Goal: Information Seeking & Learning: Learn about a topic

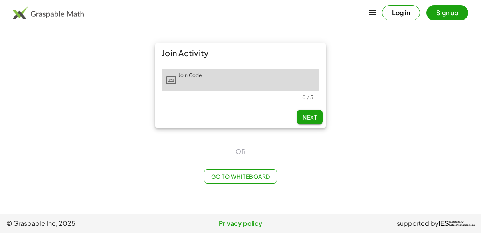
click at [215, 83] on input "Join Code" at bounding box center [247, 80] width 143 height 22
type input "*****"
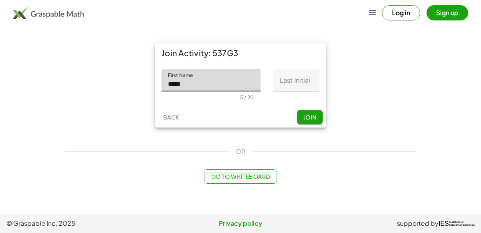
type input "*****"
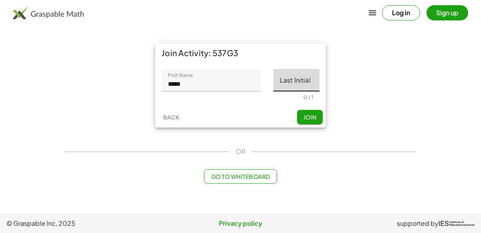
click at [287, 84] on input "Last Initial" at bounding box center [296, 80] width 46 height 22
type input "*"
click at [305, 114] on span "Join" at bounding box center [309, 116] width 13 height 7
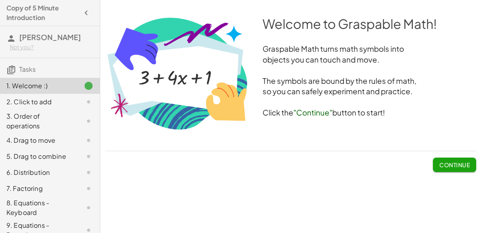
click at [442, 163] on span "Continue" at bounding box center [454, 164] width 30 height 7
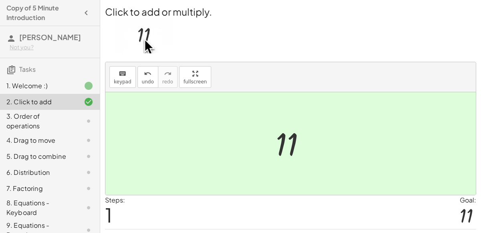
click at [63, 117] on div "3. Order of operations" at bounding box center [38, 120] width 65 height 19
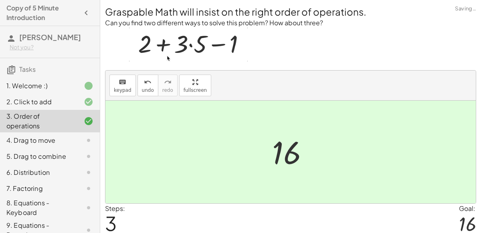
click at [65, 144] on div "4. Drag to move" at bounding box center [38, 140] width 65 height 10
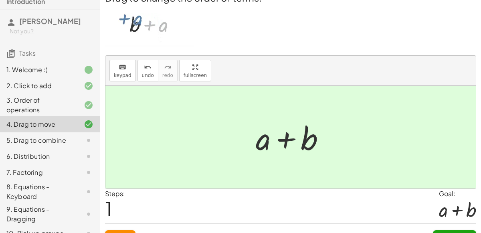
scroll to position [18, 0]
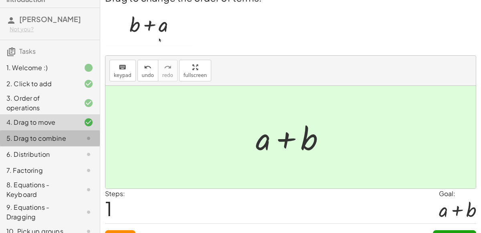
click at [61, 136] on div "5. Drag to combine" at bounding box center [38, 138] width 65 height 10
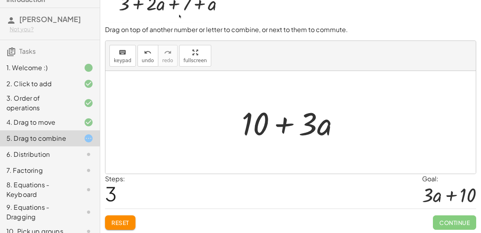
scroll to position [32, 0]
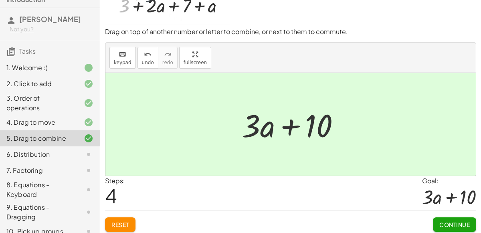
click at [451, 226] on span "Continue" at bounding box center [454, 224] width 30 height 7
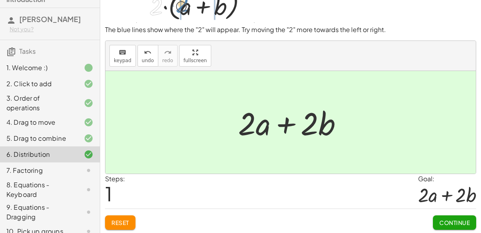
click at [440, 219] on span "Continue" at bounding box center [454, 222] width 30 height 7
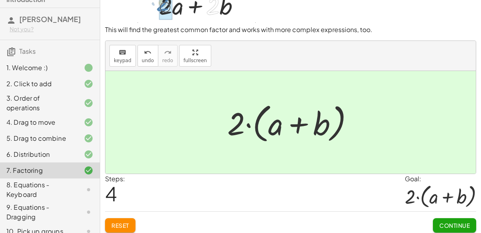
click at [442, 226] on span "Continue" at bounding box center [454, 225] width 30 height 7
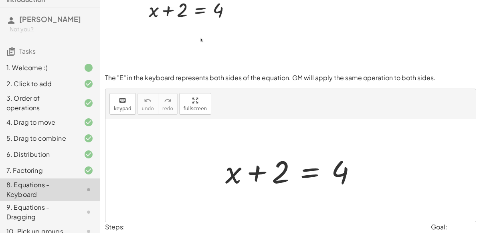
scroll to position [22, 0]
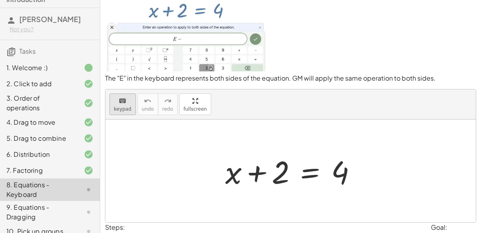
click at [126, 104] on div "keyboard" at bounding box center [123, 101] width 18 height 10
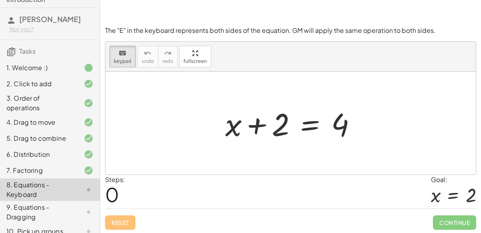
scroll to position [67, 0]
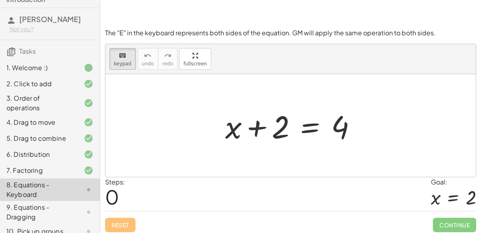
drag, startPoint x: 273, startPoint y: 135, endPoint x: 254, endPoint y: 163, distance: 33.2
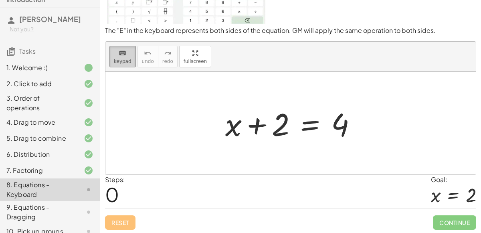
click at [121, 63] on button "keyboard keypad" at bounding box center [122, 57] width 26 height 22
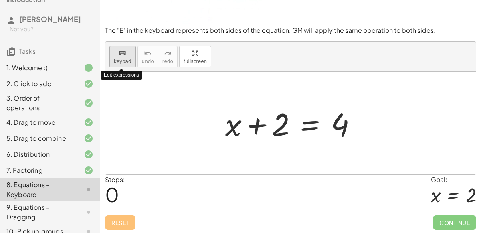
click at [125, 59] on span "keypad" at bounding box center [123, 62] width 18 height 6
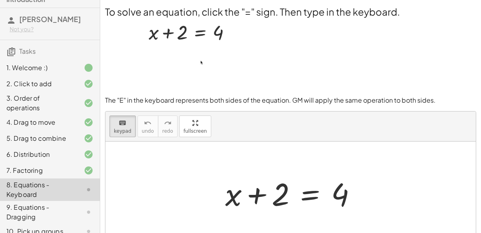
scroll to position [8, 0]
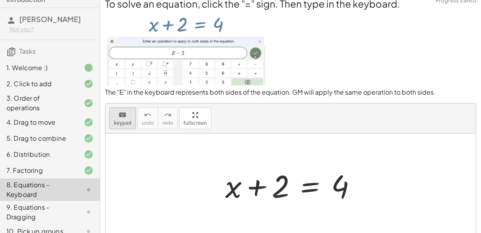
click at [119, 113] on icon "keyboard" at bounding box center [123, 115] width 8 height 10
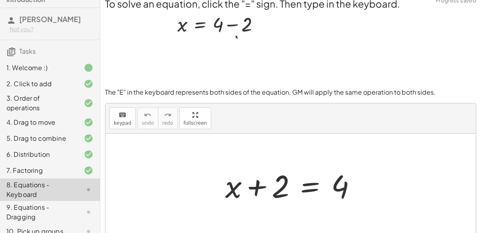
click at [152, 60] on img at bounding box center [186, 47] width 162 height 75
click at [166, 55] on img at bounding box center [186, 47] width 162 height 75
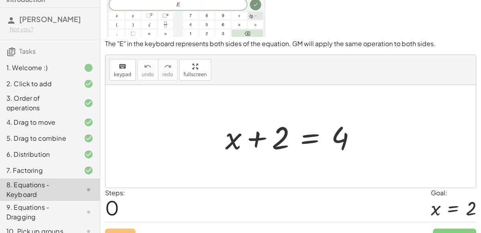
scroll to position [70, 0]
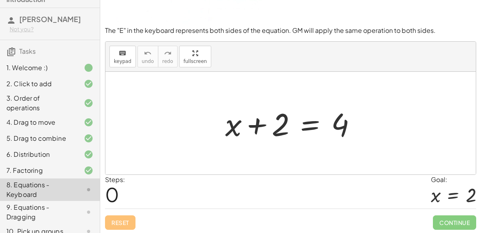
click at [117, 194] on span "0" at bounding box center [112, 194] width 14 height 24
click at [146, 191] on div "Steps: 0 Goal: x = 2" at bounding box center [290, 191] width 371 height 33
drag, startPoint x: 281, startPoint y: 123, endPoint x: 358, endPoint y: 117, distance: 77.6
click at [358, 117] on div at bounding box center [294, 123] width 146 height 41
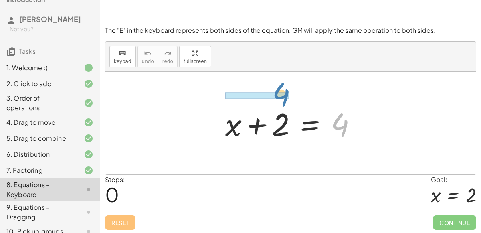
drag, startPoint x: 335, startPoint y: 121, endPoint x: 277, endPoint y: 90, distance: 66.0
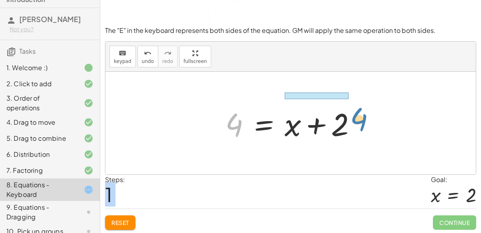
drag, startPoint x: 235, startPoint y: 120, endPoint x: 360, endPoint y: 115, distance: 124.8
click at [360, 115] on div at bounding box center [294, 123] width 146 height 41
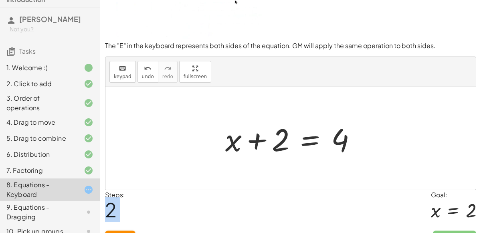
scroll to position [54, 0]
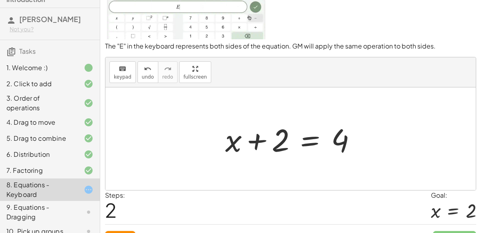
click at [115, 226] on div "Reset Continue" at bounding box center [290, 234] width 371 height 21
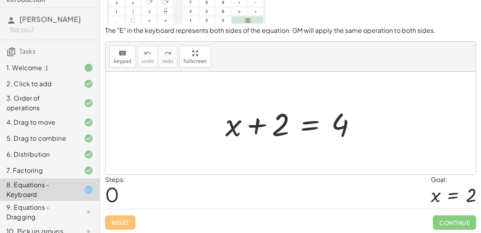
click at [114, 222] on div "Reset Continue" at bounding box center [290, 218] width 371 height 21
click at [312, 126] on div at bounding box center [294, 123] width 146 height 41
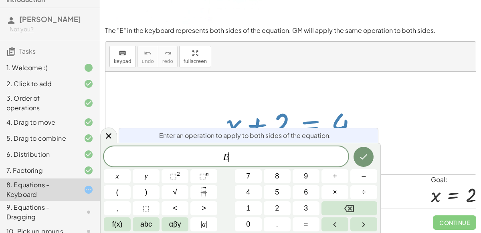
click at [312, 126] on div at bounding box center [294, 123] width 146 height 41
click at [364, 154] on icon "Done" at bounding box center [364, 157] width 10 height 10
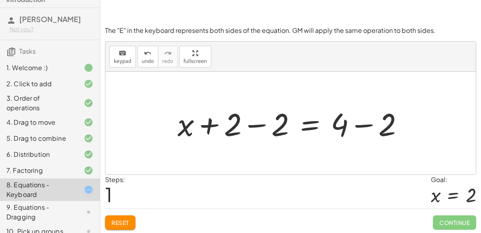
click at [258, 125] on div at bounding box center [294, 123] width 240 height 41
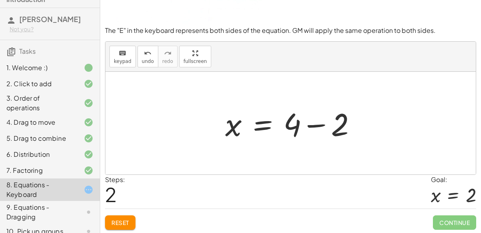
click at [313, 124] on div at bounding box center [294, 123] width 146 height 41
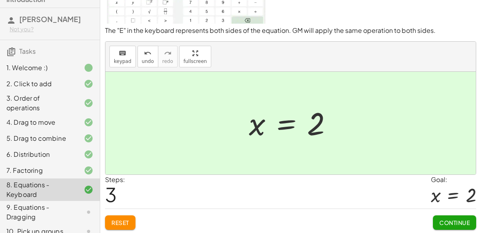
click at [34, 211] on div "9. Equations - Dragging" at bounding box center [38, 211] width 65 height 19
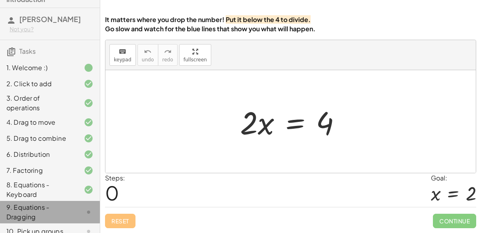
scroll to position [65, 0]
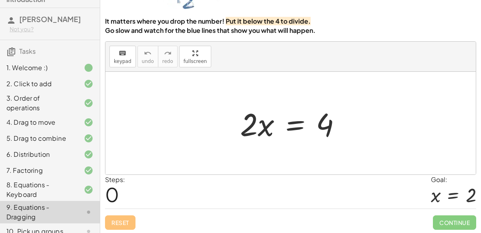
click at [249, 130] on div at bounding box center [293, 123] width 115 height 41
click at [250, 130] on div at bounding box center [293, 123] width 115 height 41
click at [263, 126] on div at bounding box center [293, 123] width 115 height 41
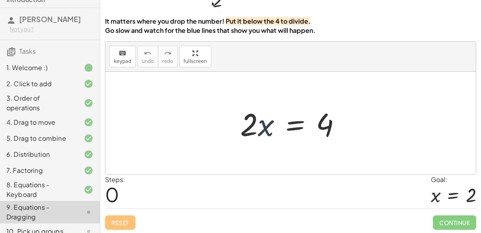
click at [263, 126] on div at bounding box center [293, 123] width 115 height 41
click at [247, 122] on div at bounding box center [293, 123] width 115 height 41
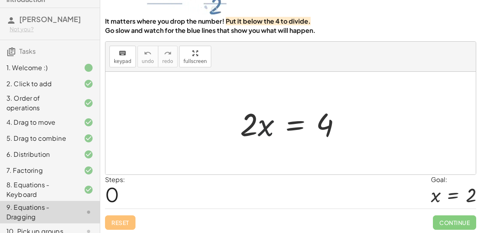
click at [247, 122] on div at bounding box center [293, 123] width 115 height 41
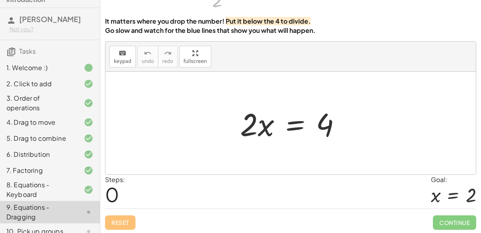
click at [247, 122] on div at bounding box center [293, 123] width 115 height 41
click at [248, 121] on div at bounding box center [293, 123] width 115 height 41
click at [249, 129] on div at bounding box center [293, 123] width 115 height 41
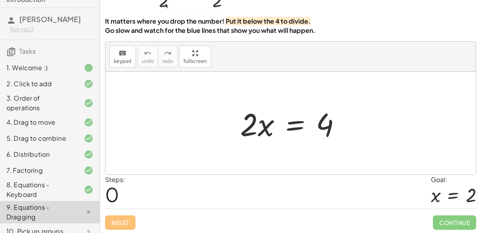
click at [291, 125] on div at bounding box center [293, 123] width 115 height 41
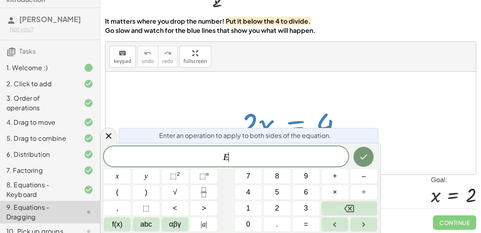
click at [291, 125] on div at bounding box center [293, 123] width 115 height 41
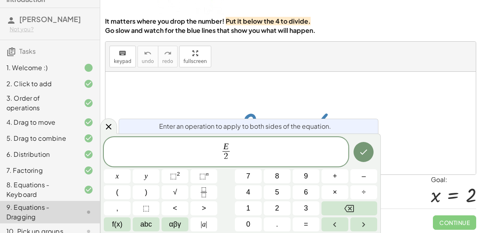
click at [131, 169] on div at bounding box center [117, 176] width 27 height 14
click at [366, 148] on icon "Done" at bounding box center [364, 152] width 10 height 10
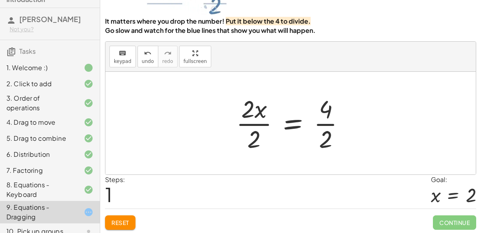
click at [260, 122] on div at bounding box center [293, 123] width 123 height 62
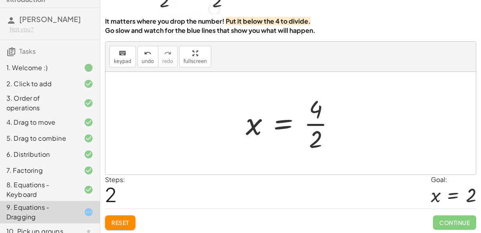
click at [311, 123] on div at bounding box center [294, 123] width 104 height 62
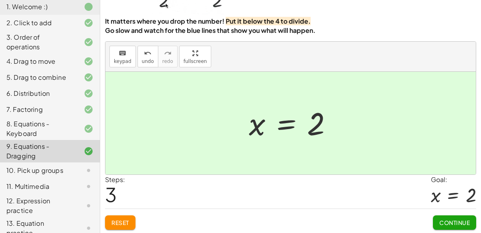
scroll to position [83, 0]
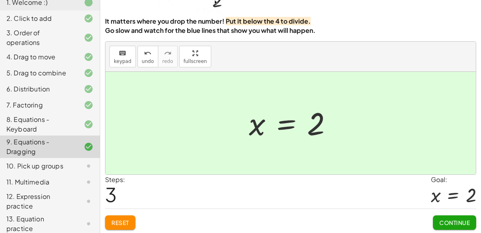
click at [35, 162] on div "10. Pick up groups" at bounding box center [38, 166] width 65 height 10
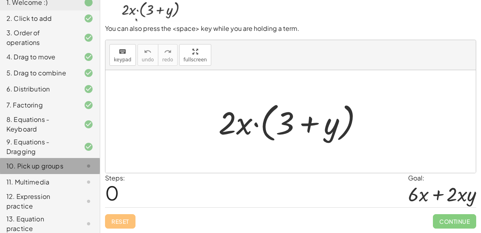
scroll to position [64, 0]
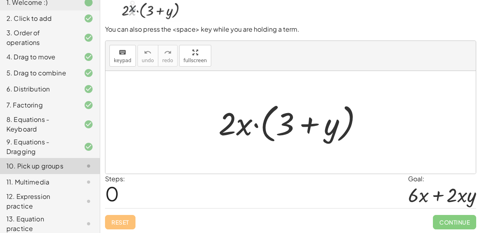
click at [308, 125] on div at bounding box center [293, 122] width 159 height 46
click at [284, 125] on div at bounding box center [293, 122] width 159 height 46
click at [258, 121] on div at bounding box center [293, 122] width 159 height 46
click at [255, 122] on div at bounding box center [293, 122] width 159 height 46
click at [307, 125] on div at bounding box center [293, 122] width 159 height 46
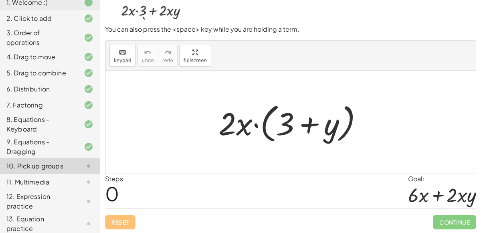
click at [242, 126] on div at bounding box center [293, 122] width 159 height 46
click at [232, 121] on div at bounding box center [293, 122] width 159 height 46
click at [248, 122] on div at bounding box center [293, 122] width 159 height 46
click at [265, 123] on div at bounding box center [293, 122] width 159 height 46
click at [283, 126] on div at bounding box center [293, 122] width 159 height 46
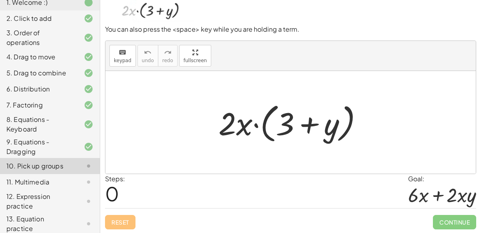
click at [311, 127] on div at bounding box center [293, 122] width 159 height 46
click at [345, 129] on div at bounding box center [293, 122] width 159 height 46
click at [345, 130] on div at bounding box center [293, 122] width 159 height 46
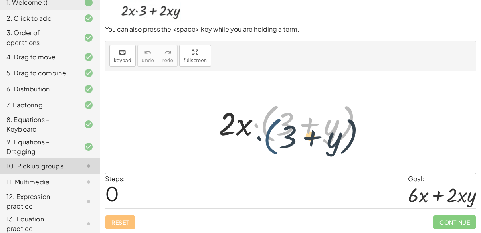
drag, startPoint x: 266, startPoint y: 122, endPoint x: 265, endPoint y: 132, distance: 9.6
click at [265, 132] on div at bounding box center [293, 122] width 159 height 46
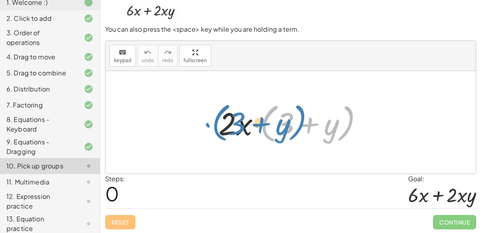
drag, startPoint x: 264, startPoint y: 122, endPoint x: 214, endPoint y: 121, distance: 50.1
click at [214, 121] on div "· ( + 3 + y ) · 2 · x · ( + 3 + y )" at bounding box center [290, 122] width 169 height 50
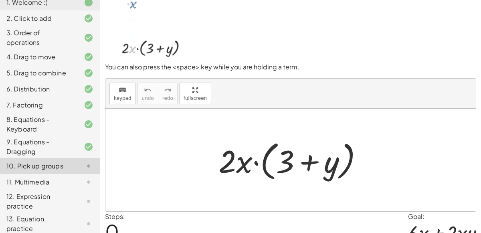
scroll to position [28, 0]
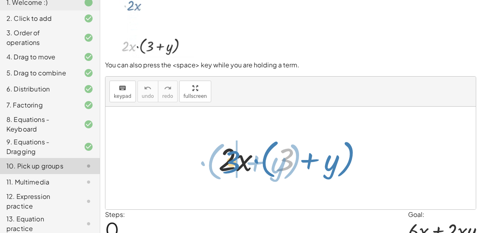
drag, startPoint x: 287, startPoint y: 156, endPoint x: 232, endPoint y: 158, distance: 54.6
click at [232, 158] on div at bounding box center [293, 158] width 159 height 46
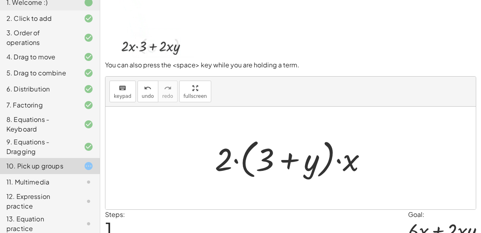
scroll to position [64, 0]
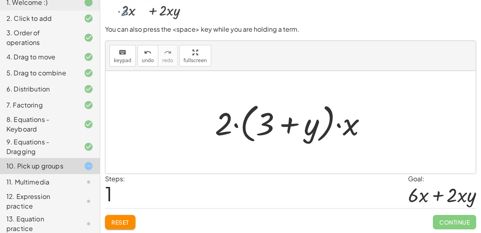
click at [118, 220] on span "Reset" at bounding box center [120, 221] width 18 height 7
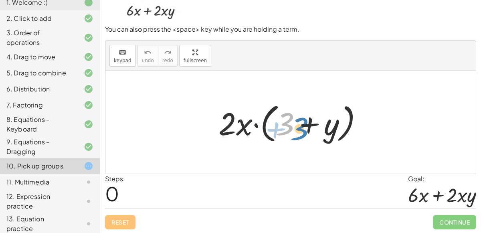
drag, startPoint x: 287, startPoint y: 121, endPoint x: 302, endPoint y: 125, distance: 16.1
click at [302, 125] on div at bounding box center [293, 122] width 159 height 46
click at [255, 122] on div at bounding box center [293, 122] width 159 height 46
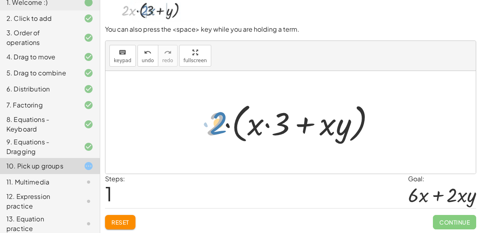
click at [218, 121] on div at bounding box center [293, 122] width 183 height 46
click at [229, 124] on div at bounding box center [293, 122] width 183 height 46
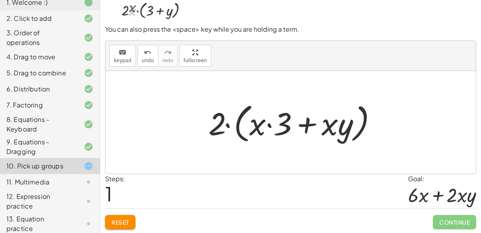
click at [228, 124] on div at bounding box center [293, 122] width 183 height 46
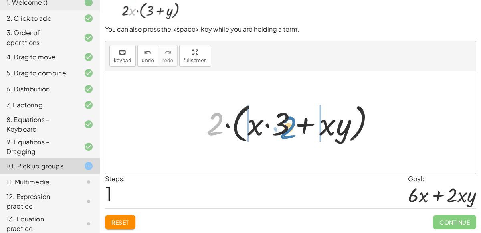
drag, startPoint x: 212, startPoint y: 121, endPoint x: 284, endPoint y: 124, distance: 71.8
click at [284, 124] on div at bounding box center [293, 122] width 183 height 46
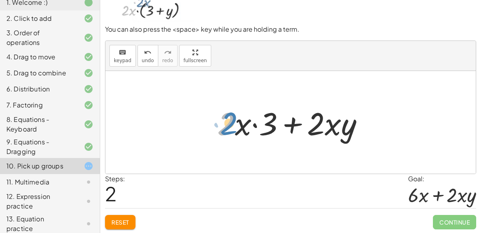
click at [230, 123] on div at bounding box center [293, 122] width 161 height 41
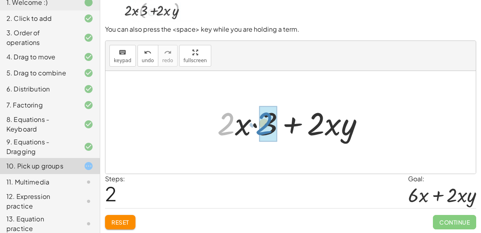
drag, startPoint x: 224, startPoint y: 119, endPoint x: 262, endPoint y: 118, distance: 38.1
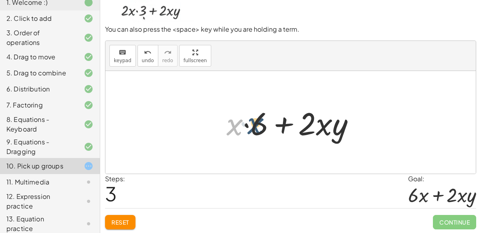
drag, startPoint x: 237, startPoint y: 126, endPoint x: 261, endPoint y: 123, distance: 24.6
click at [261, 123] on div at bounding box center [293, 122] width 143 height 41
drag, startPoint x: 235, startPoint y: 122, endPoint x: 270, endPoint y: 118, distance: 35.5
click at [270, 118] on div at bounding box center [293, 122] width 143 height 41
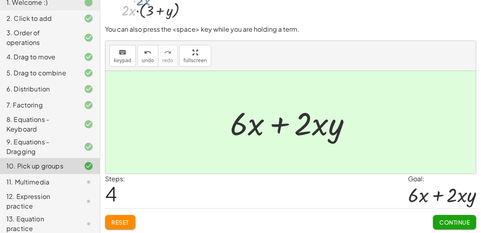
click at [47, 180] on div "11. Multimedia" at bounding box center [38, 182] width 65 height 10
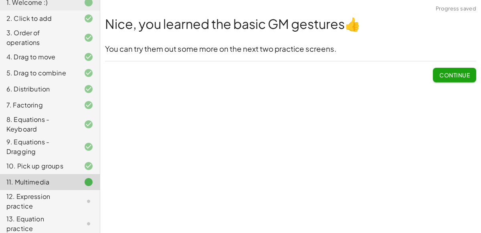
click at [453, 74] on span "Continue" at bounding box center [454, 74] width 30 height 7
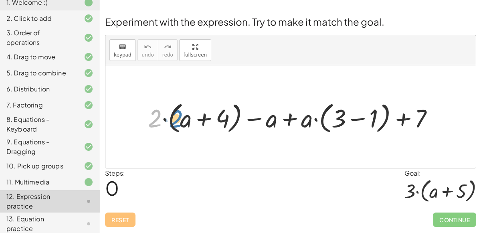
drag, startPoint x: 156, startPoint y: 117, endPoint x: 177, endPoint y: 118, distance: 21.2
click at [177, 118] on div at bounding box center [294, 116] width 300 height 37
drag, startPoint x: 156, startPoint y: 117, endPoint x: 197, endPoint y: 117, distance: 40.5
click at [197, 117] on div at bounding box center [294, 116] width 300 height 37
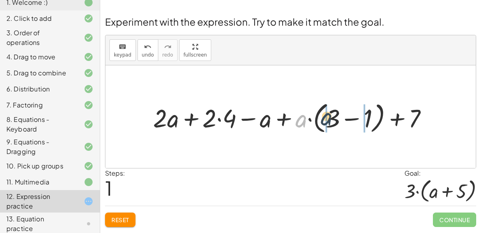
drag, startPoint x: 302, startPoint y: 120, endPoint x: 339, endPoint y: 116, distance: 37.5
click at [339, 116] on div at bounding box center [293, 116] width 289 height 37
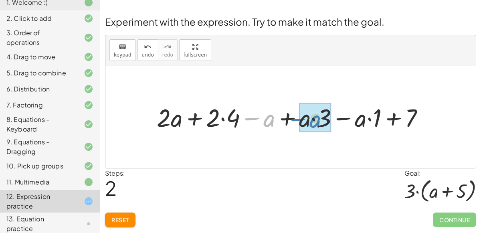
drag, startPoint x: 267, startPoint y: 119, endPoint x: 314, endPoint y: 120, distance: 46.5
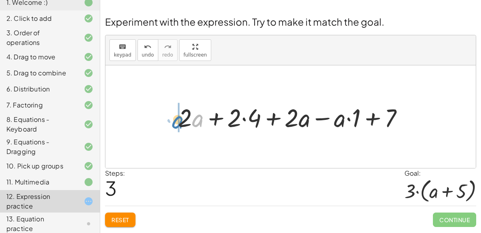
drag, startPoint x: 192, startPoint y: 120, endPoint x: 170, endPoint y: 121, distance: 22.9
click at [170, 121] on div "+ · 2 · ( + a + 4 ) − a + · a · ( + 3 − 1 ) + 7 + · 2 · a + · 2 · 4 − a + · a ·…" at bounding box center [291, 116] width 250 height 37
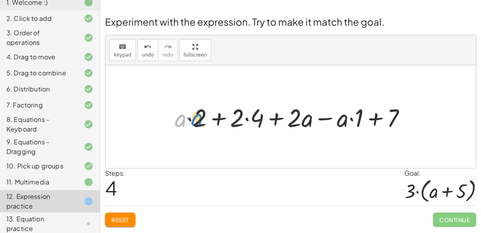
drag, startPoint x: 181, startPoint y: 120, endPoint x: 197, endPoint y: 119, distance: 16.5
click at [197, 119] on div at bounding box center [294, 116] width 246 height 33
click at [187, 119] on div at bounding box center [294, 116] width 246 height 33
drag, startPoint x: 196, startPoint y: 115, endPoint x: 174, endPoint y: 115, distance: 22.0
click at [174, 115] on div at bounding box center [294, 116] width 246 height 33
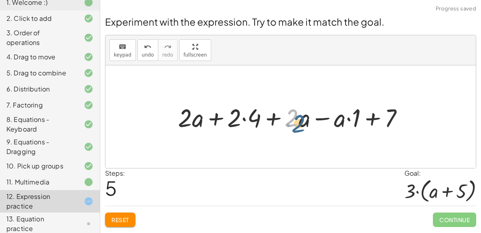
click at [299, 115] on div at bounding box center [294, 116] width 240 height 33
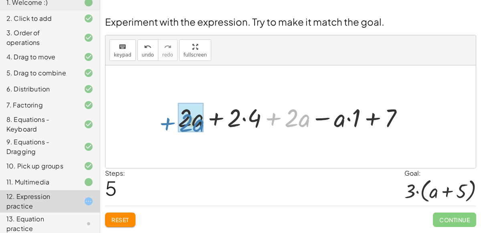
drag, startPoint x: 284, startPoint y: 113, endPoint x: 177, endPoint y: 110, distance: 107.1
click at [177, 110] on div at bounding box center [294, 116] width 240 height 33
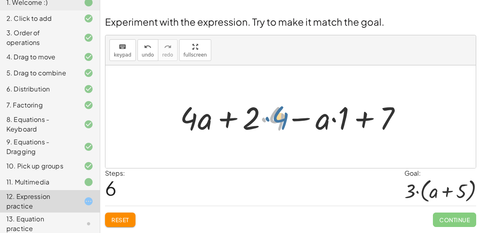
drag, startPoint x: 277, startPoint y: 119, endPoint x: 271, endPoint y: 116, distance: 6.5
click at [271, 116] on div at bounding box center [294, 116] width 236 height 41
click at [244, 107] on div at bounding box center [294, 116] width 236 height 41
drag, startPoint x: 273, startPoint y: 114, endPoint x: 253, endPoint y: 113, distance: 20.5
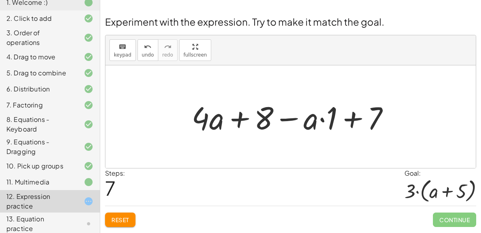
click at [320, 118] on div at bounding box center [294, 116] width 212 height 41
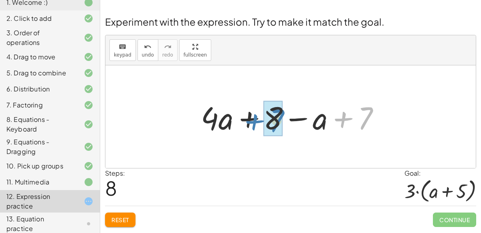
drag, startPoint x: 367, startPoint y: 117, endPoint x: 278, endPoint y: 119, distance: 89.0
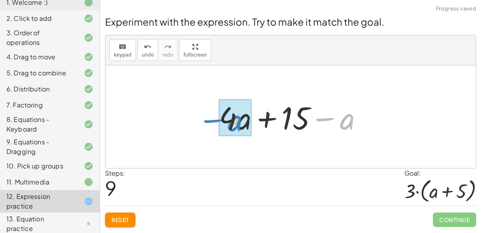
drag, startPoint x: 345, startPoint y: 120, endPoint x: 233, endPoint y: 122, distance: 112.2
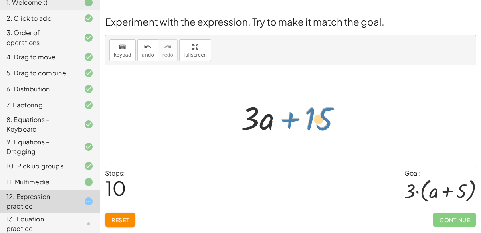
click at [308, 119] on div at bounding box center [294, 116] width 114 height 41
click at [289, 118] on div at bounding box center [294, 116] width 114 height 41
click at [292, 115] on div at bounding box center [294, 116] width 114 height 41
click at [325, 121] on div at bounding box center [294, 116] width 114 height 41
click at [325, 123] on div at bounding box center [294, 116] width 114 height 41
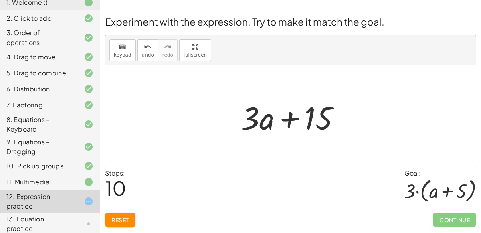
click at [325, 123] on div at bounding box center [294, 116] width 114 height 41
click at [293, 115] on div at bounding box center [294, 116] width 114 height 41
click at [289, 115] on div at bounding box center [294, 116] width 114 height 41
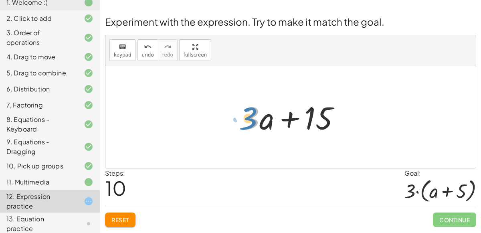
click at [246, 113] on div at bounding box center [294, 116] width 114 height 41
click at [284, 111] on div at bounding box center [294, 116] width 114 height 41
click at [318, 117] on div at bounding box center [294, 116] width 114 height 41
click at [323, 121] on div at bounding box center [294, 116] width 114 height 41
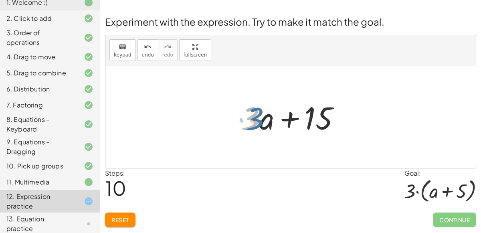
click at [257, 118] on div at bounding box center [294, 116] width 114 height 41
drag, startPoint x: 256, startPoint y: 115, endPoint x: 251, endPoint y: 115, distance: 4.4
click at [251, 115] on div at bounding box center [294, 116] width 114 height 41
click at [289, 117] on div at bounding box center [294, 116] width 114 height 41
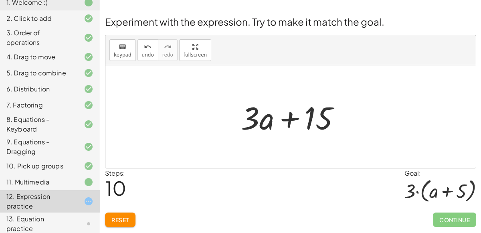
click at [292, 79] on div at bounding box center [290, 116] width 370 height 103
click at [335, 105] on div at bounding box center [294, 116] width 114 height 41
click at [120, 53] on span "keypad" at bounding box center [123, 55] width 18 height 6
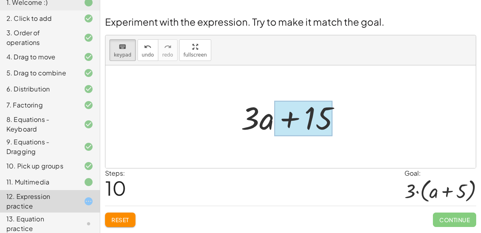
click at [280, 125] on div at bounding box center [303, 119] width 58 height 36
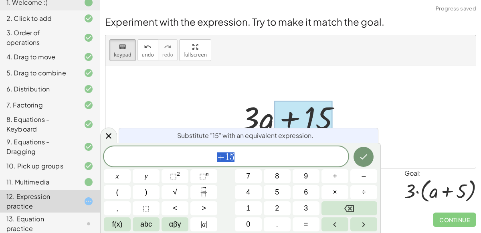
click at [253, 156] on span "+ 1 5" at bounding box center [226, 157] width 245 height 11
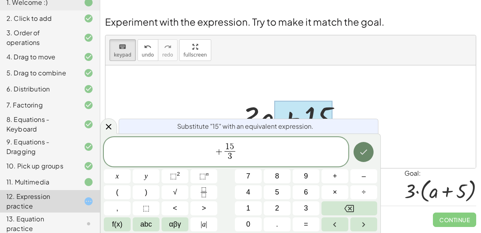
click at [361, 150] on icon "Done" at bounding box center [364, 152] width 10 height 10
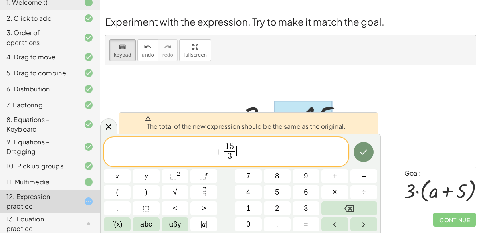
click at [277, 152] on span "+ 1 5 3 ​ ​" at bounding box center [226, 152] width 245 height 21
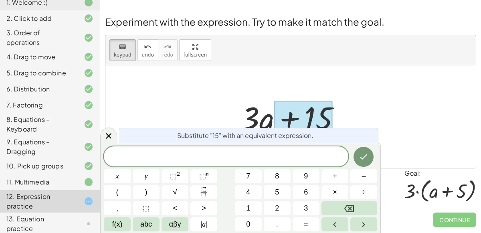
click at [189, 104] on div at bounding box center [290, 116] width 370 height 103
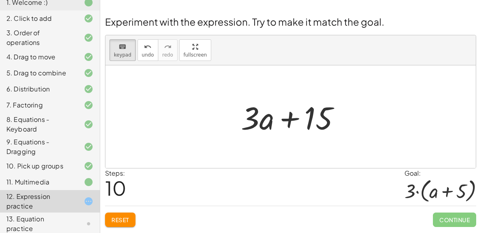
drag, startPoint x: 230, startPoint y: 104, endPoint x: 176, endPoint y: 136, distance: 63.4
click at [176, 136] on div "+ · 2 · ( + a + 4 ) − a + · a · ( + 3 − 1 ) + 7 + · 2 · a + · 2 · 4 − a + · a ·…" at bounding box center [290, 116] width 370 height 103
drag, startPoint x: 248, startPoint y: 125, endPoint x: 216, endPoint y: 131, distance: 32.2
click at [146, 52] on span "undo" at bounding box center [148, 55] width 12 height 6
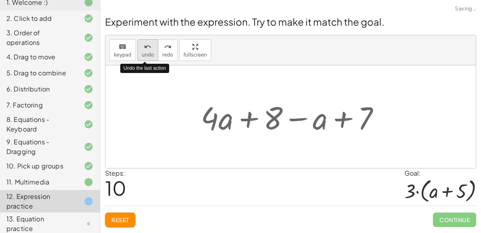
click at [146, 52] on span "undo" at bounding box center [148, 55] width 12 height 6
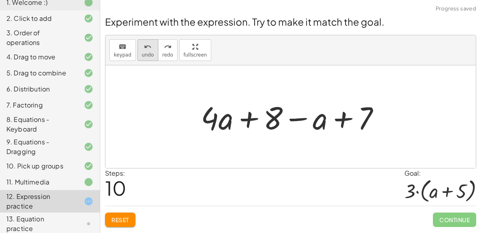
click at [145, 55] on span "undo" at bounding box center [148, 55] width 12 height 6
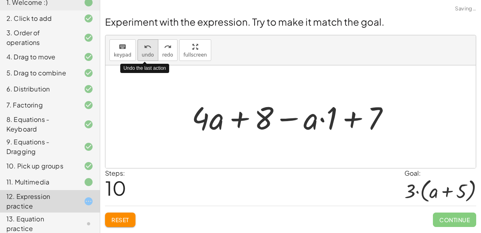
click at [145, 55] on span "undo" at bounding box center [148, 55] width 12 height 6
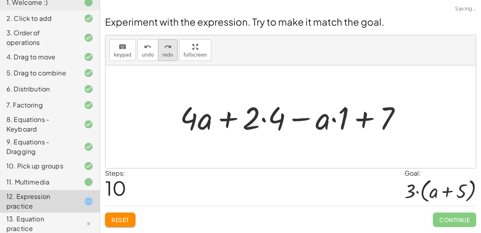
click at [164, 51] on button "redo redo" at bounding box center [168, 50] width 20 height 22
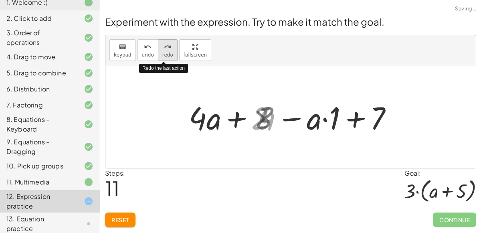
click at [164, 52] on span "redo" at bounding box center [167, 55] width 11 height 6
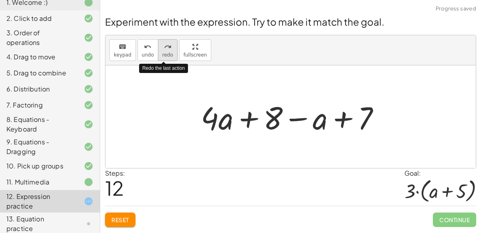
click at [165, 52] on span "redo" at bounding box center [167, 55] width 11 height 6
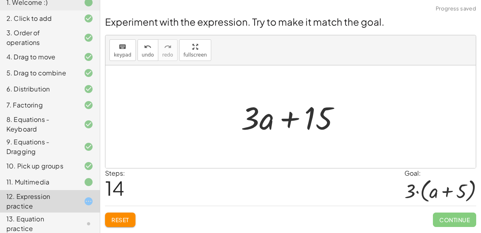
click at [259, 123] on div at bounding box center [294, 116] width 114 height 41
click at [253, 120] on div at bounding box center [294, 116] width 114 height 41
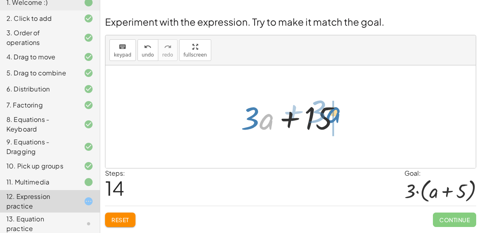
drag, startPoint x: 269, startPoint y: 120, endPoint x: 335, endPoint y: 113, distance: 66.1
click at [335, 113] on div at bounding box center [294, 116] width 114 height 41
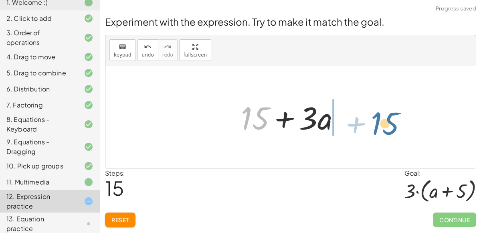
drag, startPoint x: 260, startPoint y: 119, endPoint x: 387, endPoint y: 123, distance: 127.1
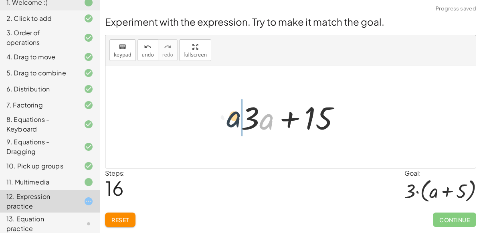
drag, startPoint x: 264, startPoint y: 120, endPoint x: 230, endPoint y: 117, distance: 34.2
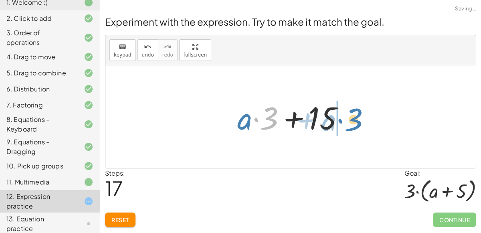
drag, startPoint x: 269, startPoint y: 115, endPoint x: 352, endPoint y: 116, distance: 82.2
click at [352, 116] on div at bounding box center [293, 116] width 121 height 41
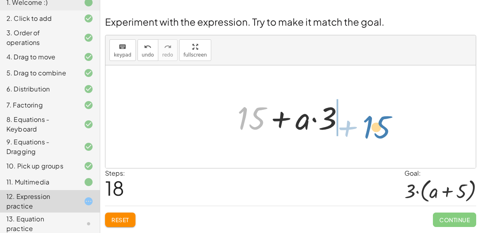
drag, startPoint x: 252, startPoint y: 117, endPoint x: 376, endPoint y: 125, distance: 124.5
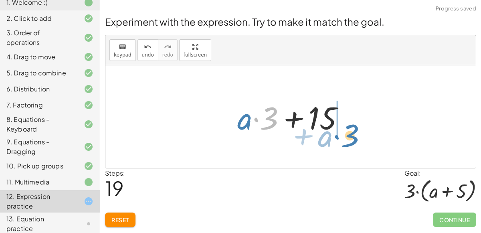
drag, startPoint x: 269, startPoint y: 121, endPoint x: 350, endPoint y: 139, distance: 82.1
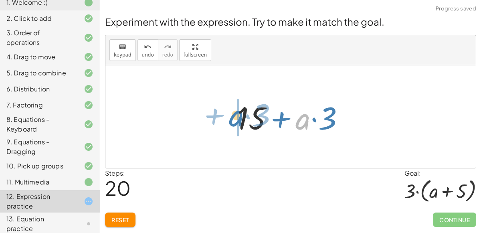
drag, startPoint x: 299, startPoint y: 120, endPoint x: 233, endPoint y: 117, distance: 66.6
click at [233, 117] on div at bounding box center [293, 116] width 121 height 41
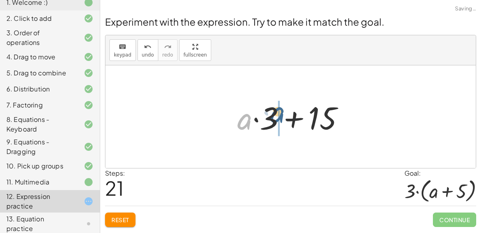
drag, startPoint x: 241, startPoint y: 120, endPoint x: 273, endPoint y: 114, distance: 32.3
click at [273, 114] on div at bounding box center [293, 116] width 121 height 41
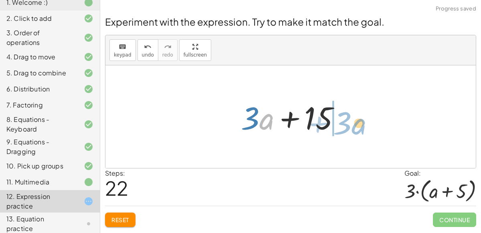
drag, startPoint x: 264, startPoint y: 122, endPoint x: 357, endPoint y: 125, distance: 92.7
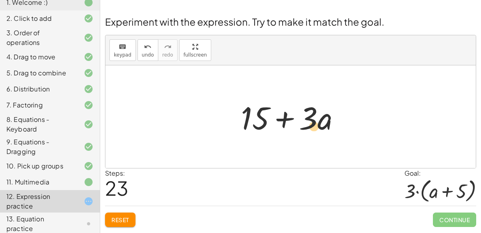
drag, startPoint x: 309, startPoint y: 108, endPoint x: 316, endPoint y: 114, distance: 8.8
click at [316, 114] on div at bounding box center [294, 116] width 114 height 41
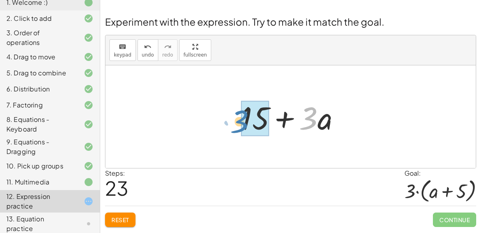
drag, startPoint x: 308, startPoint y: 119, endPoint x: 239, endPoint y: 122, distance: 69.0
click at [239, 122] on div at bounding box center [294, 116] width 114 height 41
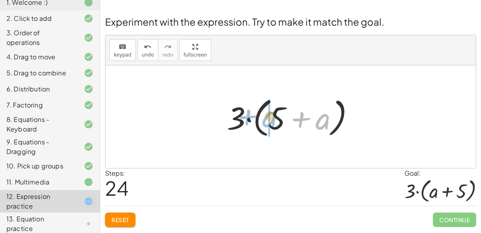
drag, startPoint x: 319, startPoint y: 125, endPoint x: 269, endPoint y: 123, distance: 49.7
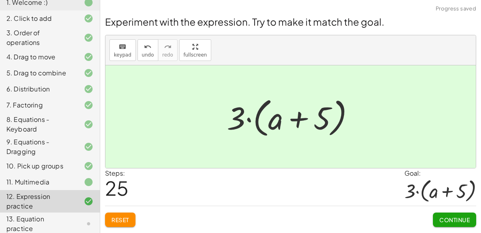
click at [439, 211] on div "Continue" at bounding box center [454, 216] width 43 height 21
click at [441, 218] on span "Continue" at bounding box center [454, 219] width 30 height 7
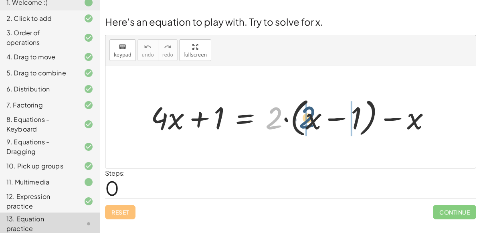
drag, startPoint x: 271, startPoint y: 120, endPoint x: 308, endPoint y: 119, distance: 37.3
click at [308, 119] on div at bounding box center [294, 116] width 294 height 45
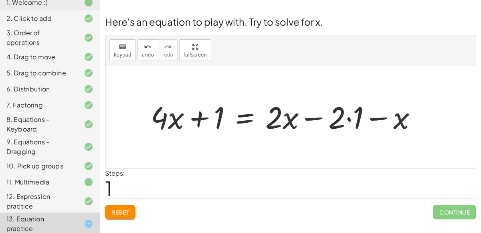
click at [382, 116] on div at bounding box center [287, 116] width 281 height 40
click at [375, 110] on div at bounding box center [287, 116] width 281 height 40
click at [276, 120] on div at bounding box center [287, 116] width 281 height 40
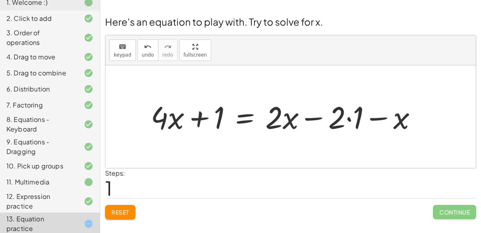
click at [287, 116] on div at bounding box center [287, 116] width 281 height 40
click at [263, 109] on div at bounding box center [287, 116] width 281 height 40
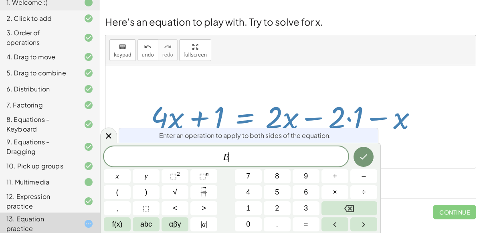
click at [263, 109] on div at bounding box center [287, 116] width 281 height 40
click at [357, 159] on button "Done" at bounding box center [364, 157] width 20 height 20
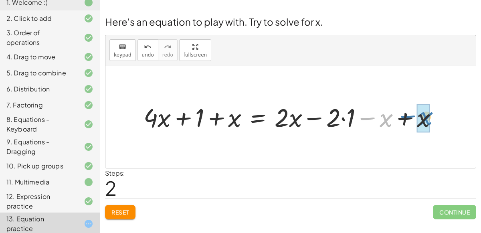
drag, startPoint x: 383, startPoint y: 121, endPoint x: 424, endPoint y: 120, distance: 41.3
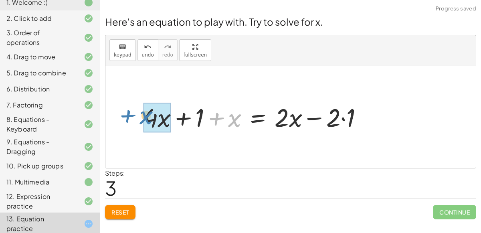
drag, startPoint x: 237, startPoint y: 119, endPoint x: 161, endPoint y: 118, distance: 76.2
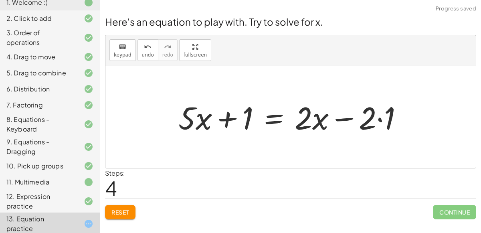
click at [311, 123] on div at bounding box center [293, 116] width 239 height 41
click at [269, 117] on div at bounding box center [293, 116] width 239 height 41
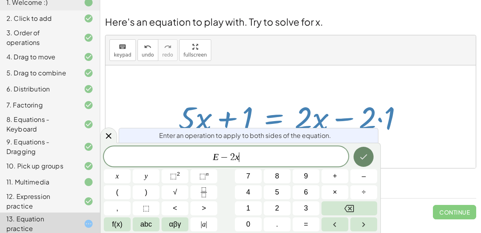
click at [368, 156] on icon "Done" at bounding box center [364, 157] width 10 height 10
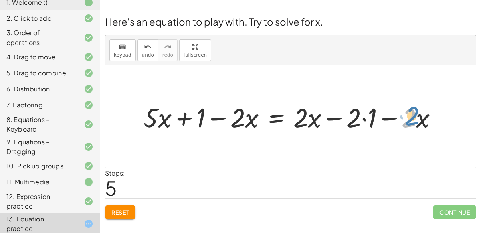
click at [414, 112] on div at bounding box center [293, 116] width 308 height 35
drag, startPoint x: 414, startPoint y: 112, endPoint x: 407, endPoint y: 107, distance: 8.1
click at [407, 107] on div at bounding box center [293, 116] width 308 height 35
click at [302, 113] on div at bounding box center [293, 116] width 308 height 35
click at [294, 107] on div at bounding box center [293, 116] width 308 height 35
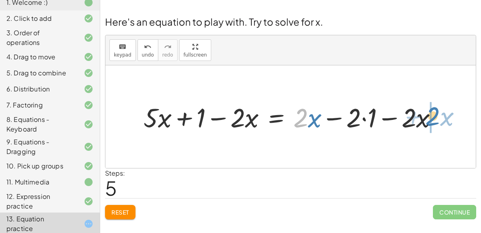
drag, startPoint x: 303, startPoint y: 111, endPoint x: 435, endPoint y: 109, distance: 132.3
click at [435, 109] on div at bounding box center [293, 116] width 308 height 35
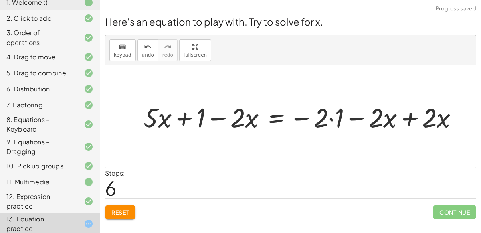
click at [406, 115] on div at bounding box center [303, 116] width 329 height 35
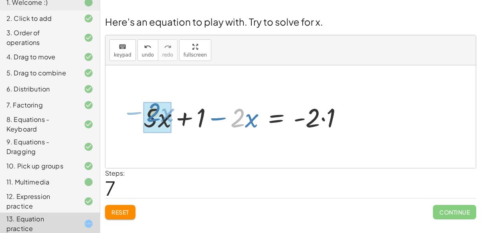
drag, startPoint x: 237, startPoint y: 115, endPoint x: 153, endPoint y: 111, distance: 84.3
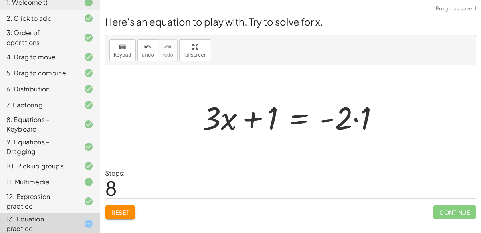
click at [298, 119] on div at bounding box center [293, 116] width 190 height 41
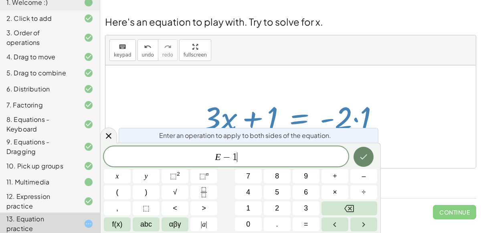
click at [367, 155] on icon "Done" at bounding box center [363, 156] width 7 height 5
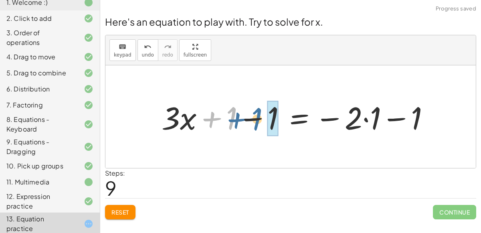
drag, startPoint x: 231, startPoint y: 118, endPoint x: 260, endPoint y: 118, distance: 29.3
click at [260, 118] on div at bounding box center [299, 116] width 283 height 41
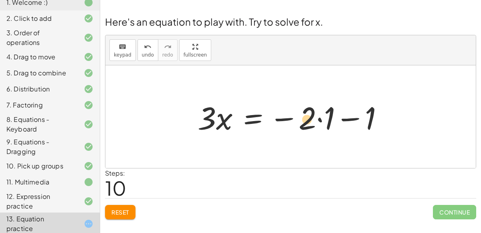
click at [307, 120] on div at bounding box center [294, 116] width 200 height 41
click at [318, 118] on div at bounding box center [294, 116] width 200 height 41
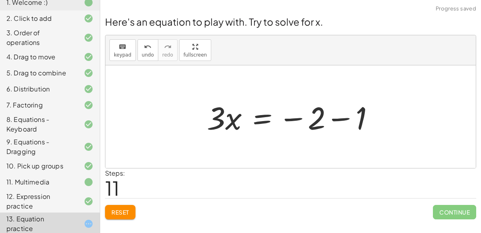
click at [339, 117] on div at bounding box center [294, 116] width 182 height 41
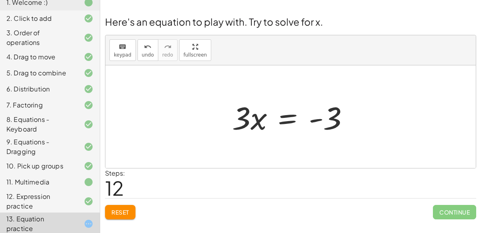
click at [284, 120] on div at bounding box center [293, 116] width 131 height 41
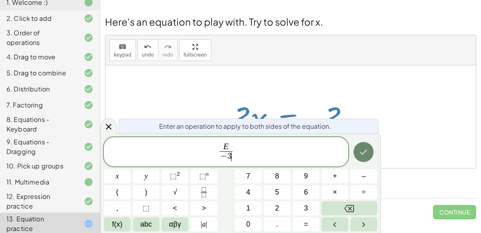
click at [360, 149] on icon "Done" at bounding box center [364, 152] width 10 height 10
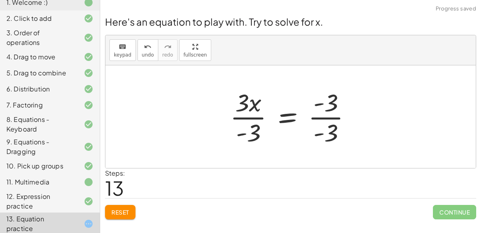
click at [328, 117] on div at bounding box center [293, 117] width 135 height 62
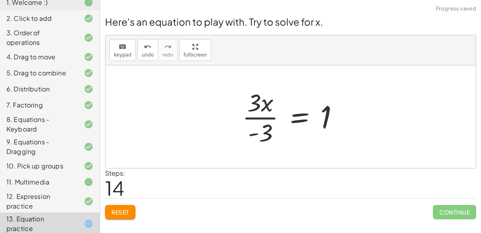
click at [265, 117] on div at bounding box center [293, 117] width 111 height 62
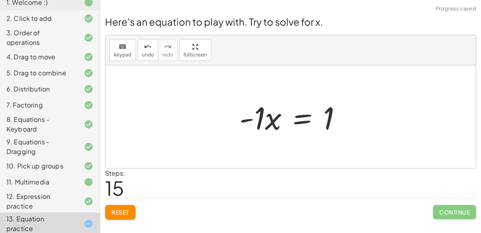
click at [297, 121] on div at bounding box center [293, 116] width 117 height 41
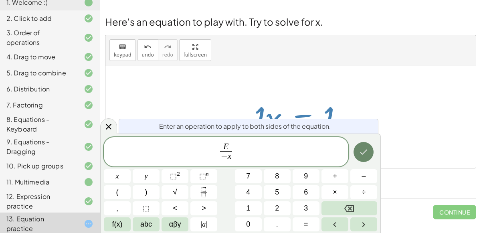
click at [364, 152] on icon "Done" at bounding box center [364, 152] width 10 height 10
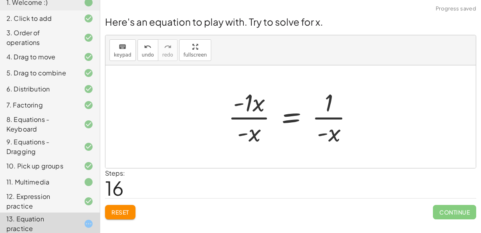
click at [250, 117] on div at bounding box center [293, 117] width 139 height 62
click at [255, 118] on div at bounding box center [293, 117] width 139 height 62
click at [323, 117] on div at bounding box center [293, 117] width 139 height 62
click at [144, 44] on icon "undo" at bounding box center [148, 47] width 8 height 10
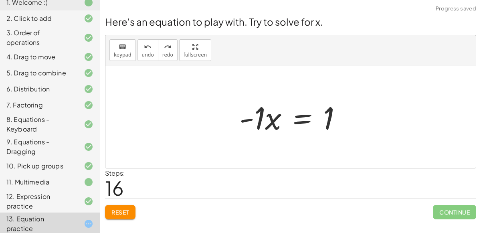
click at [297, 121] on div at bounding box center [293, 116] width 117 height 41
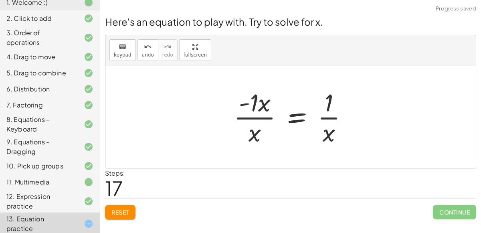
click at [258, 118] on div at bounding box center [294, 117] width 129 height 62
click at [333, 117] on div at bounding box center [294, 117] width 129 height 62
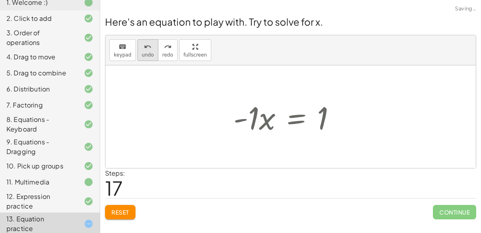
click at [142, 55] on span "undo" at bounding box center [148, 55] width 12 height 6
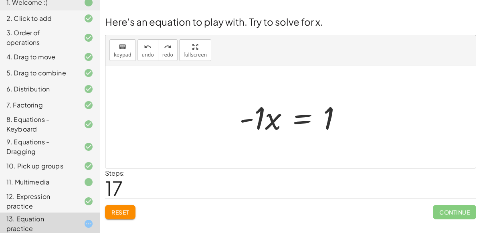
click at [297, 121] on div at bounding box center [293, 116] width 117 height 41
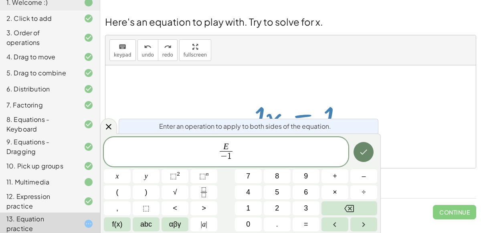
click at [368, 150] on icon "Done" at bounding box center [364, 152] width 10 height 10
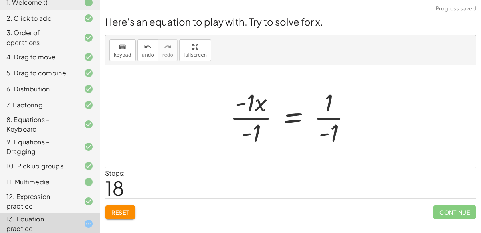
click at [263, 117] on div at bounding box center [293, 117] width 135 height 62
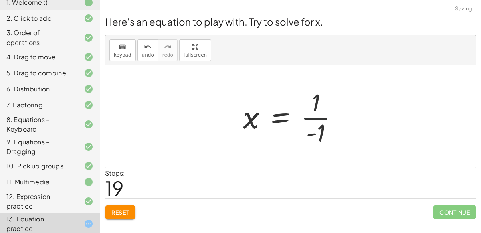
click at [321, 117] on div at bounding box center [294, 117] width 110 height 62
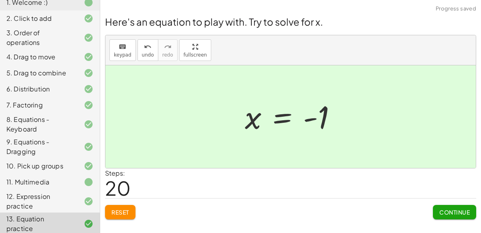
click at [450, 203] on div "Continue" at bounding box center [454, 208] width 43 height 21
click at [447, 202] on div "Continue" at bounding box center [454, 208] width 43 height 21
click at [453, 214] on span "Continue" at bounding box center [454, 211] width 30 height 7
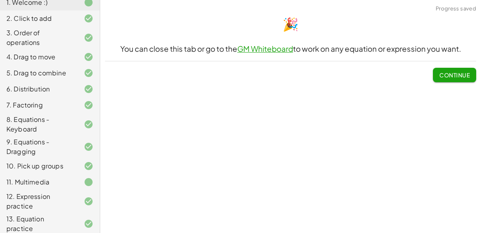
click at [443, 77] on span "Continue" at bounding box center [454, 74] width 30 height 7
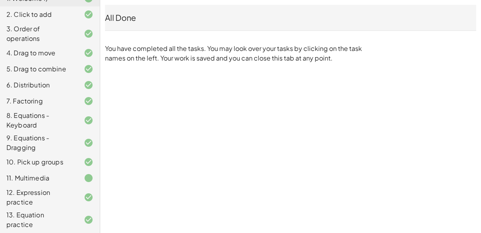
scroll to position [97, 0]
